Goal: Information Seeking & Learning: Learn about a topic

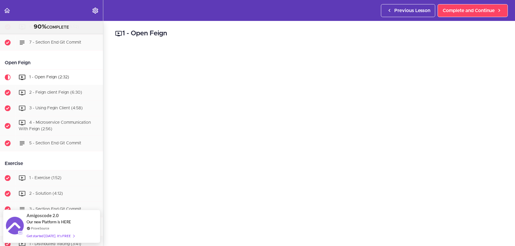
scroll to position [616, 0]
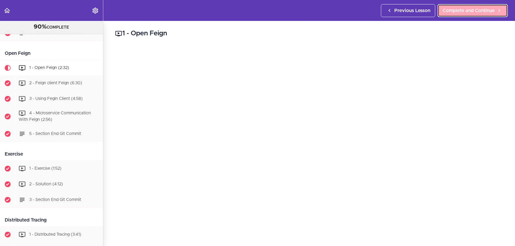
click at [500, 9] on icon at bounding box center [499, 10] width 7 height 6
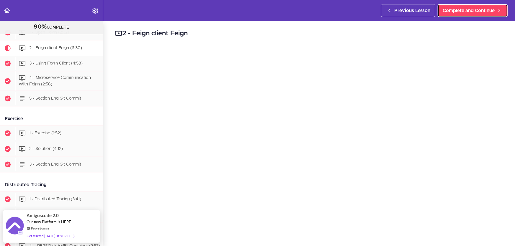
scroll to position [27, 0]
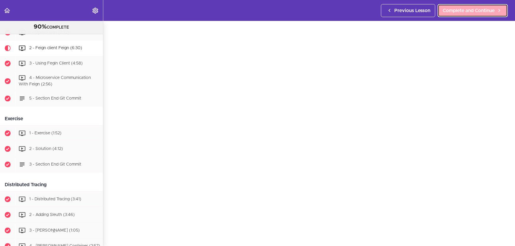
click at [473, 7] on span "Complete and Continue" at bounding box center [469, 10] width 52 height 7
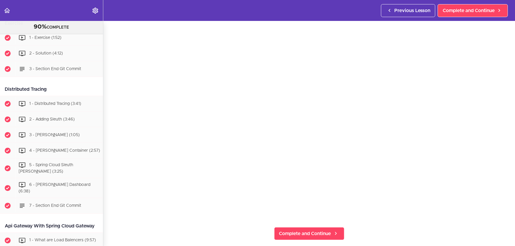
scroll to position [56, 0]
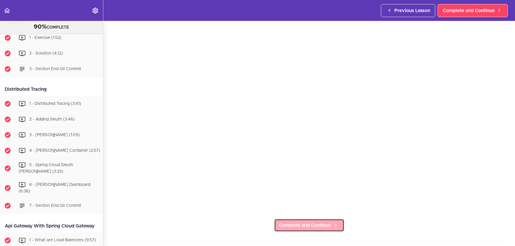
click at [312, 224] on span "Complete and Continue" at bounding box center [305, 225] width 52 height 7
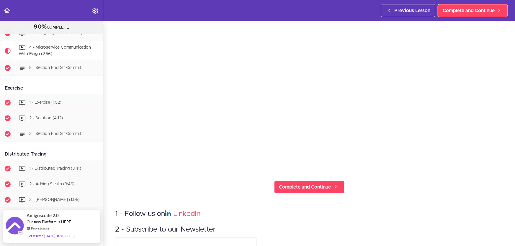
scroll to position [27, 0]
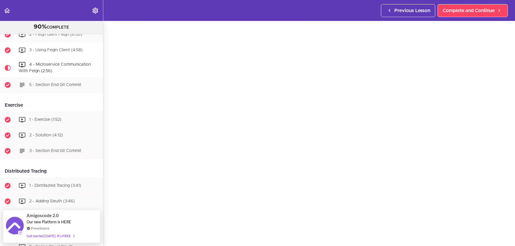
scroll to position [655, 0]
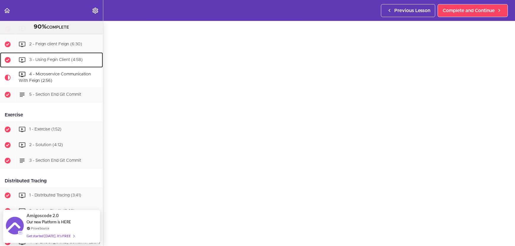
click at [75, 62] on span "3 - Using Fegin Client (4:58)" at bounding box center [55, 60] width 53 height 4
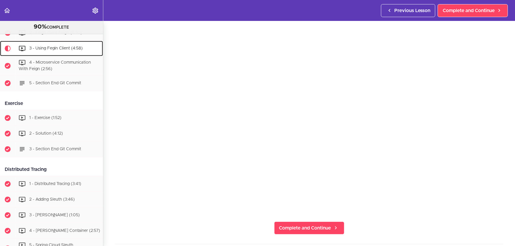
scroll to position [27, 0]
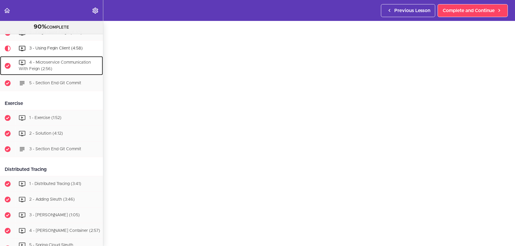
click at [48, 68] on div "4 - Microservice Communication With Feign (2:56)" at bounding box center [59, 65] width 88 height 19
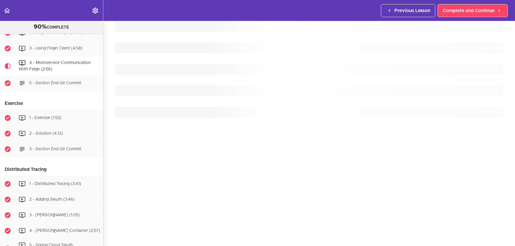
scroll to position [682, 0]
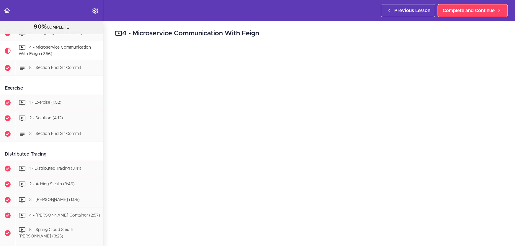
click at [313, 35] on h2 "4 - Microservice Communication With Feign" at bounding box center [309, 34] width 388 height 10
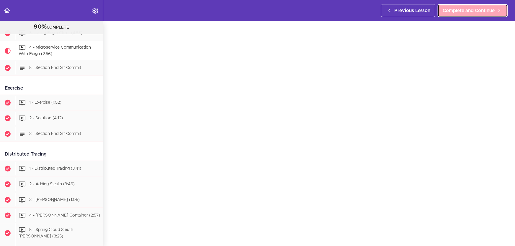
click at [469, 6] on link "Complete and Continue" at bounding box center [473, 10] width 70 height 13
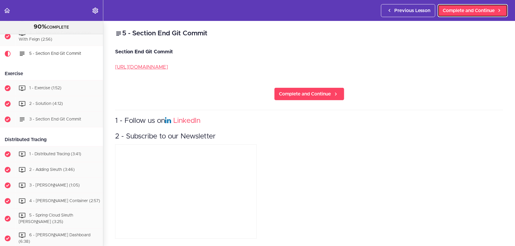
scroll to position [702, 0]
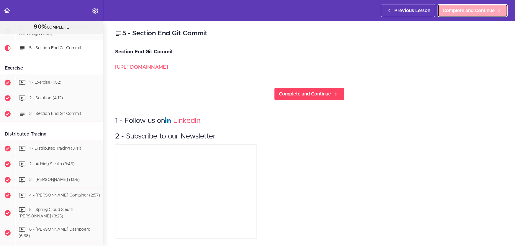
click at [473, 6] on link "Complete and Continue" at bounding box center [473, 10] width 70 height 13
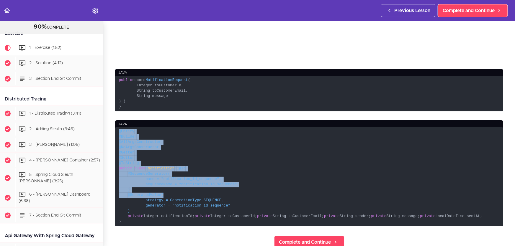
scroll to position [354, 0]
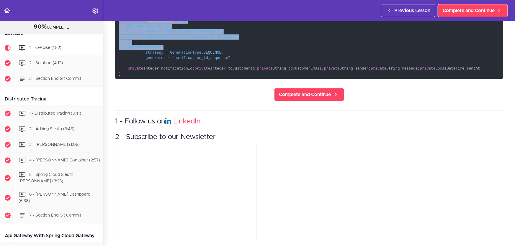
drag, startPoint x: 116, startPoint y: 146, endPoint x: 230, endPoint y: 112, distance: 119.1
click at [230, 79] on code "@Entity @Builder @AllArgsConstructor @NoArgsConstructor @Getter @Setter @ToStri…" at bounding box center [309, 29] width 388 height 99
copy code "@Entity @Builder @AllArgsConstructor @NoArgsConstructor @Getter @Setter @ToStri…"
click at [205, 59] on span "@GeneratedValue( strategy = GenerationType.SEQUENCE, generator = "notification_…" at bounding box center [175, 55] width 112 height 20
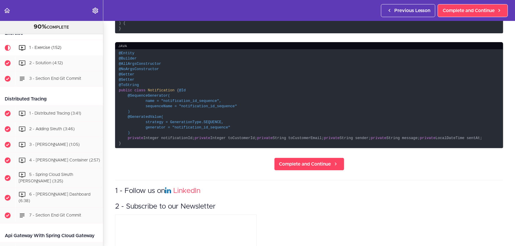
scroll to position [219, 0]
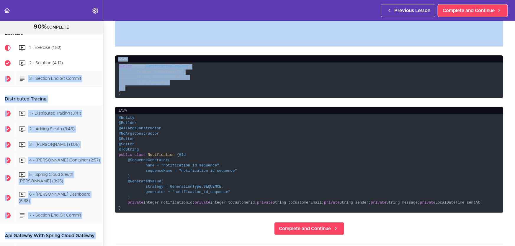
drag, startPoint x: 182, startPoint y: 88, endPoint x: 91, endPoint y: 60, distance: 95.7
click at [91, 60] on section "Microservices and Distributed Systems 90% COMPLETE Getting Started 1 - Few Word…" at bounding box center [257, 133] width 515 height 225
click at [131, 72] on code "public record NotificationRequest ( Integer toCustomerId, String toCustomerEmai…" at bounding box center [309, 81] width 388 height 36
click at [129, 71] on span "( Integer toCustomerId, String toCustomerEmail, String message )" at bounding box center [154, 77] width 71 height 25
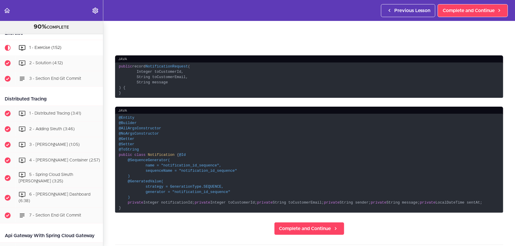
click at [165, 82] on code "public record NotificationRequest ( Integer toCustomerId, String toCustomerEmai…" at bounding box center [309, 81] width 388 height 36
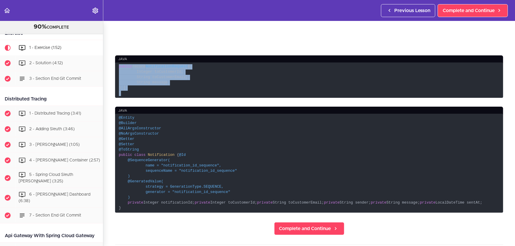
drag, startPoint x: 118, startPoint y: 64, endPoint x: 127, endPoint y: 92, distance: 29.3
click at [127, 92] on code "public record NotificationRequest ( Integer toCustomerId, String toCustomerEmai…" at bounding box center [309, 81] width 388 height 36
copy code "public record NotificationRequest ( Integer toCustomerId, String toCustomerEmai…"
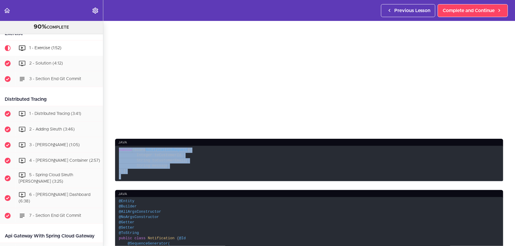
scroll to position [166, 0]
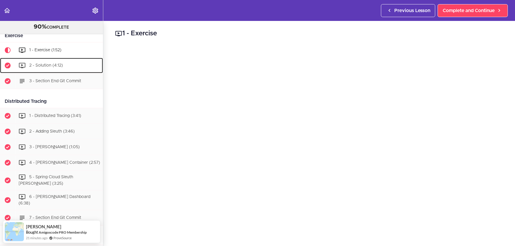
click at [56, 64] on div "2 - Solution (4:12)" at bounding box center [59, 65] width 88 height 13
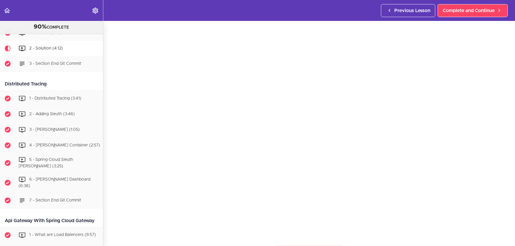
scroll to position [80, 0]
click at [319, 223] on span "Complete and Continue" at bounding box center [305, 225] width 52 height 7
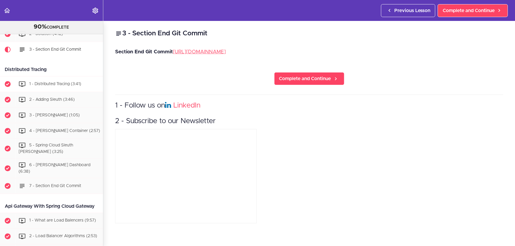
scroll to position [768, 0]
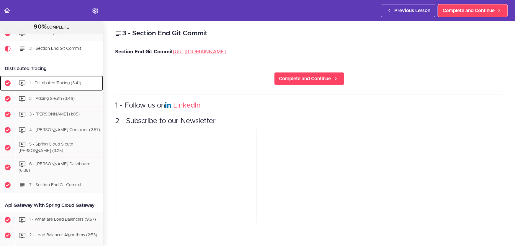
click at [70, 84] on span "1 - Distributed Tracing (3:41)" at bounding box center [55, 83] width 52 height 4
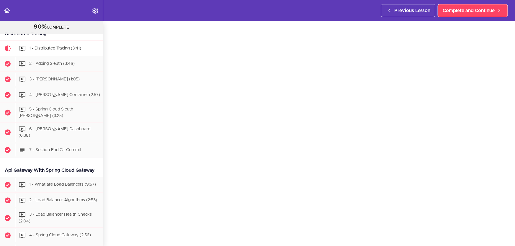
scroll to position [776, 0]
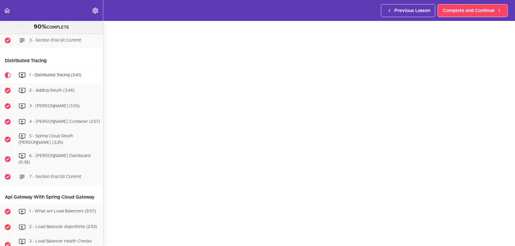
click at [32, 63] on div "Distributed Tracing" at bounding box center [51, 60] width 103 height 13
copy div "Distributed Tracing"
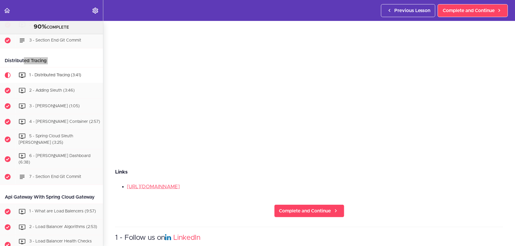
scroll to position [107, 0]
click at [328, 207] on span "Complete and Continue" at bounding box center [305, 210] width 52 height 7
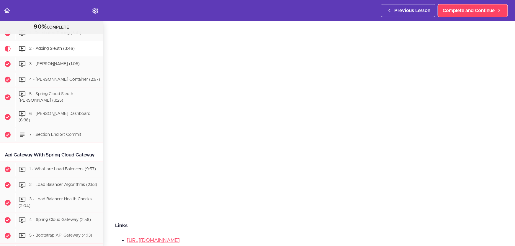
scroll to position [53, 0]
click at [48, 68] on div "3 - [PERSON_NAME] (1:05)" at bounding box center [59, 64] width 88 height 13
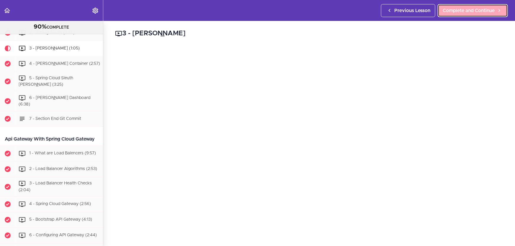
click at [463, 11] on span "Complete and Continue" at bounding box center [469, 10] width 52 height 7
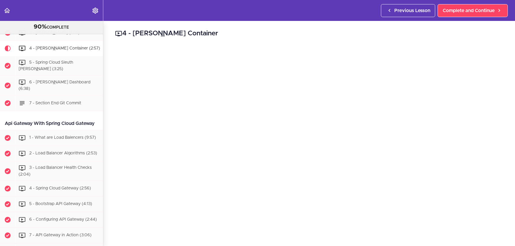
click at [108, 230] on div "4 - Zipkin Container zipkin: image: openzipkin/zipkin container_name: zipkin po…" at bounding box center [309, 133] width 412 height 225
click at [470, 8] on span "Complete and Continue" at bounding box center [469, 10] width 52 height 7
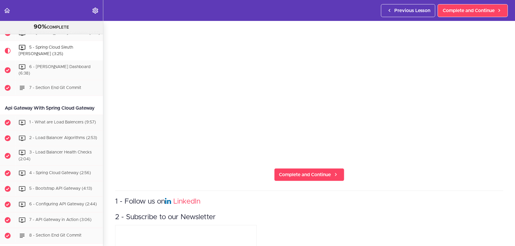
scroll to position [107, 0]
click at [307, 171] on span "Complete and Continue" at bounding box center [305, 174] width 52 height 7
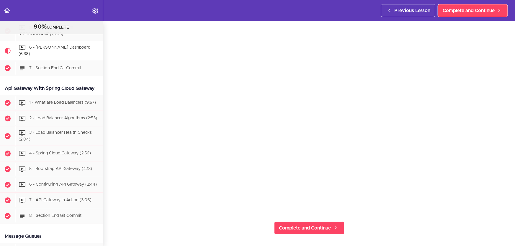
scroll to position [27, 0]
click at [399, 232] on section "Microservices and Distributed Systems 90% COMPLETE Getting Started 1 - Few Word…" at bounding box center [257, 133] width 515 height 225
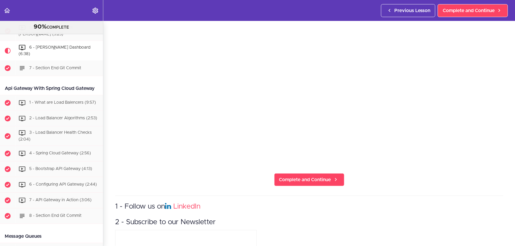
scroll to position [134, 0]
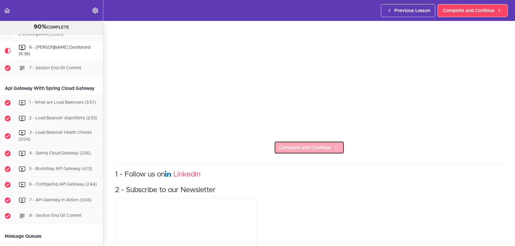
click at [323, 144] on span "Complete and Continue" at bounding box center [305, 147] width 52 height 7
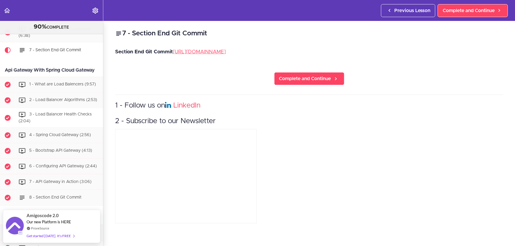
scroll to position [927, 0]
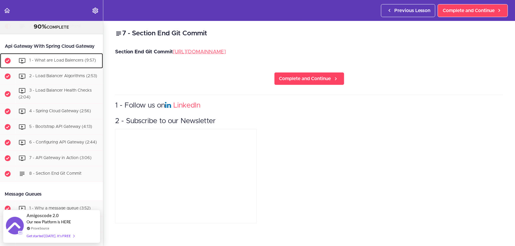
click at [39, 63] on span "1 - What are Load Balencers (9:57)" at bounding box center [62, 60] width 67 height 4
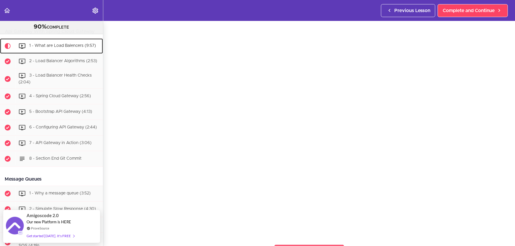
scroll to position [27, 0]
